Goal: Navigation & Orientation: Find specific page/section

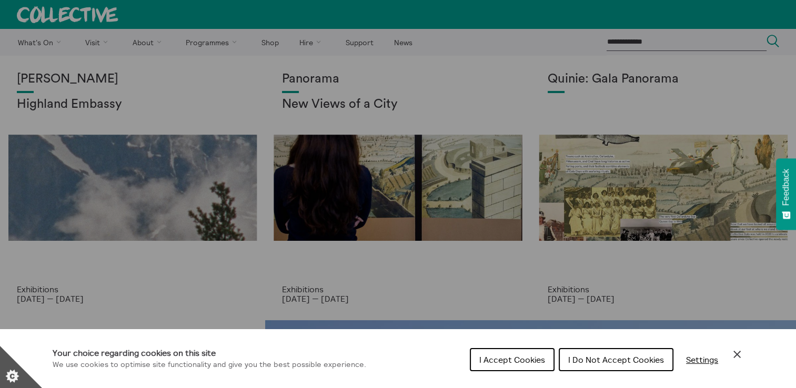
click at [499, 363] on span "I Accept Cookies" at bounding box center [513, 360] width 66 height 11
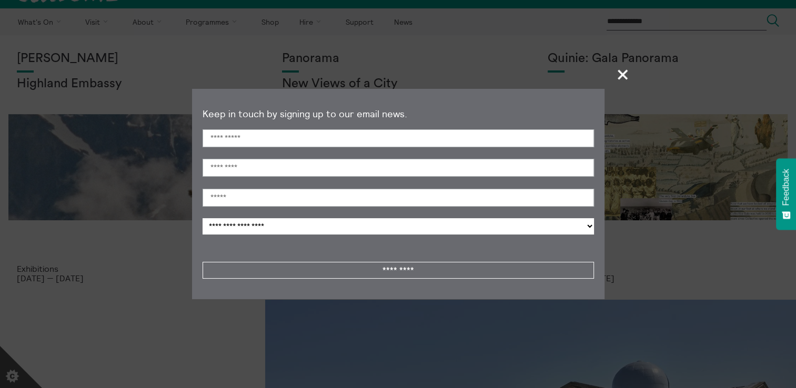
scroll to position [21, 0]
click at [623, 76] on span "+" at bounding box center [623, 74] width 31 height 31
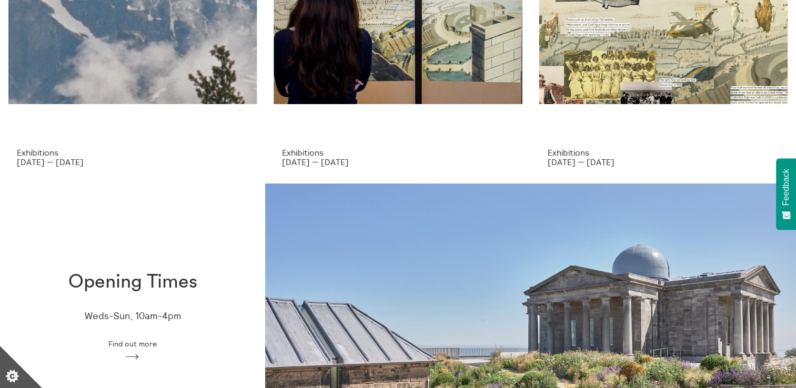
scroll to position [0, 0]
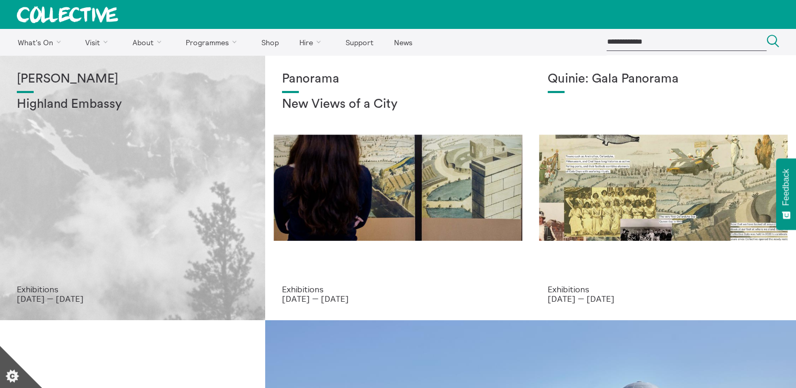
click at [70, 300] on p "3 Oct 2025 — 21 Dec 2025" at bounding box center [133, 298] width 232 height 9
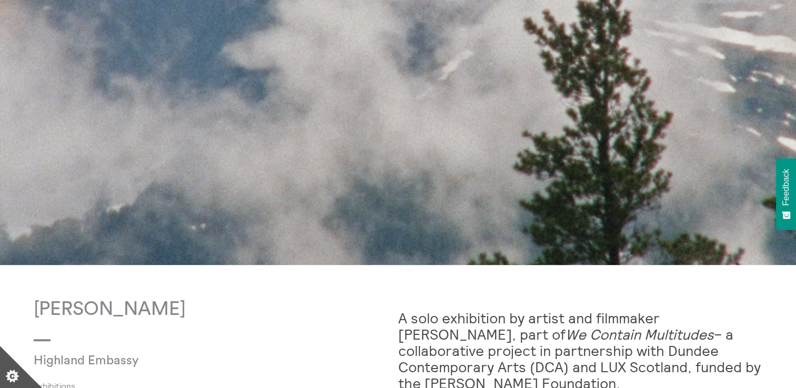
scroll to position [381, 0]
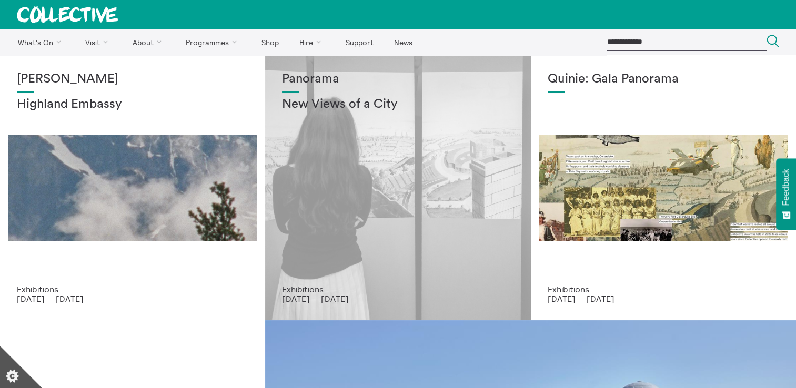
click at [425, 248] on div "Panorama New Views of a City" at bounding box center [398, 178] width 232 height 213
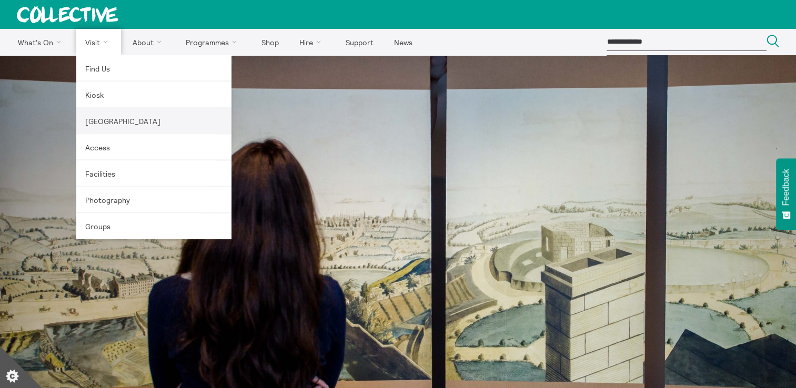
click at [105, 125] on link "[GEOGRAPHIC_DATA]" at bounding box center [153, 121] width 155 height 26
click at [114, 171] on link "Facilities" at bounding box center [153, 174] width 155 height 26
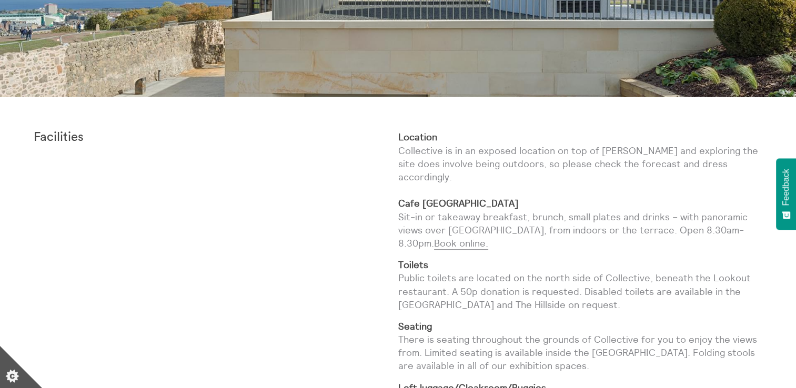
scroll to position [280, 0]
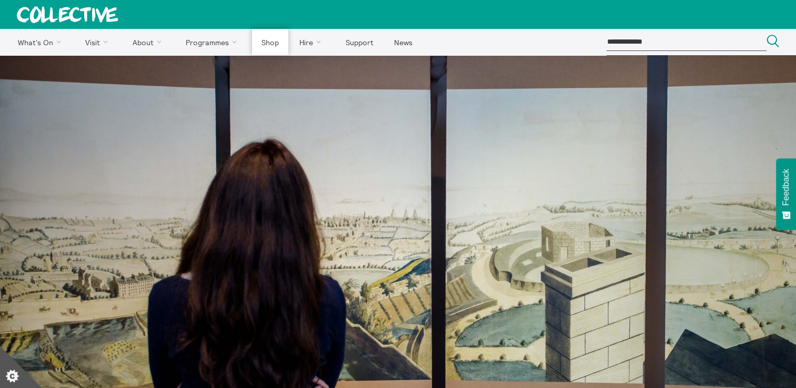
click at [265, 48] on link "Shop" at bounding box center [270, 42] width 36 height 26
